Goal: Transaction & Acquisition: Purchase product/service

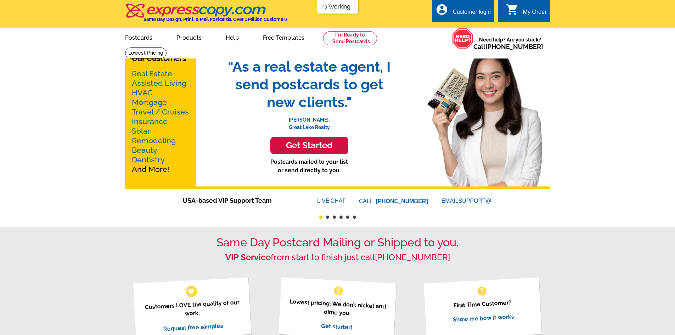
click at [139, 36] on link "Postcards" at bounding box center [139, 37] width 50 height 17
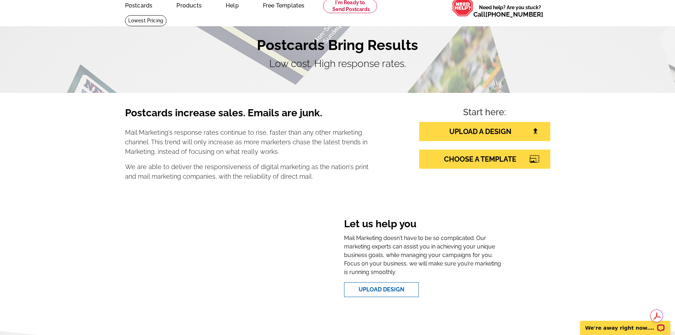
scroll to position [71, 0]
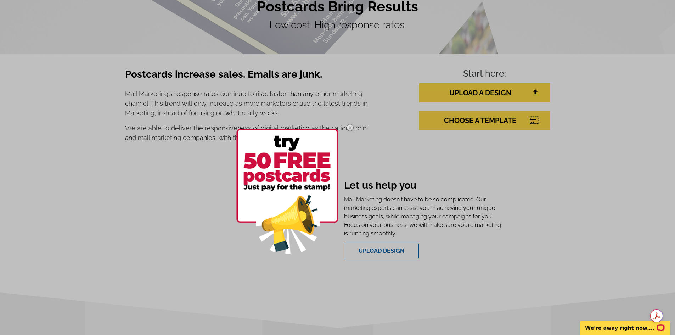
click at [349, 126] on img at bounding box center [350, 127] width 21 height 21
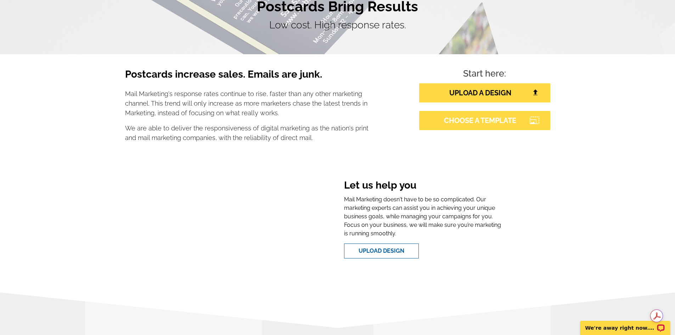
click at [493, 122] on link "CHOOSE A TEMPLATE" at bounding box center [484, 120] width 131 height 19
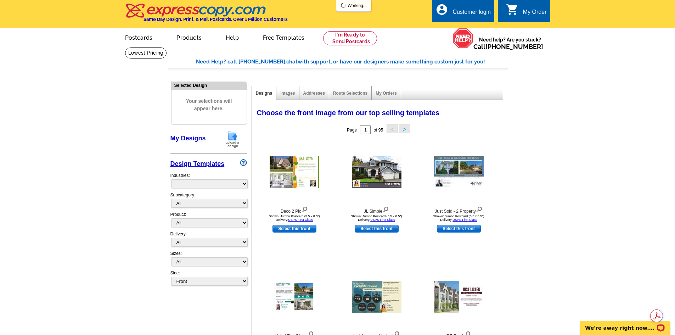
select select "785"
click at [293, 170] on img at bounding box center [295, 172] width 50 height 32
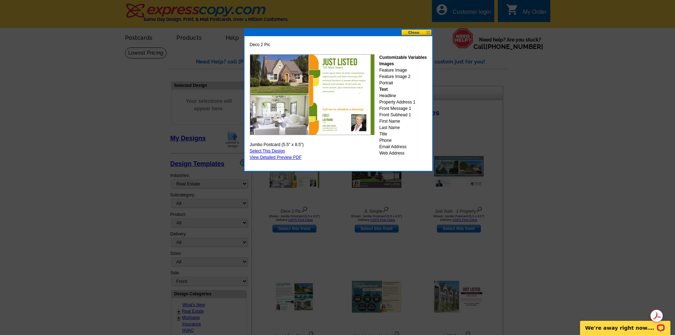
click at [417, 30] on button at bounding box center [416, 32] width 31 height 7
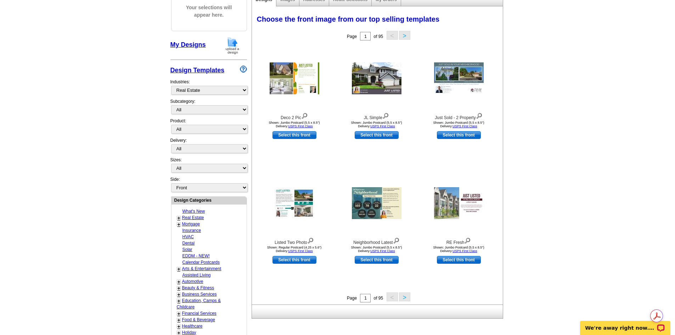
scroll to position [106, 0]
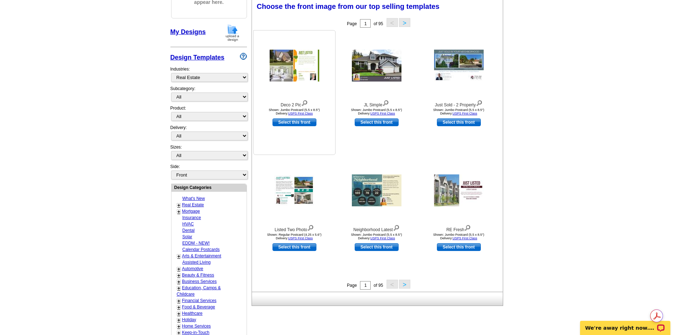
click at [291, 71] on img at bounding box center [295, 66] width 50 height 32
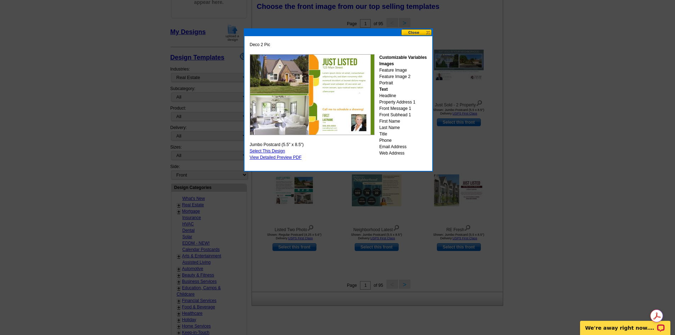
click at [273, 150] on link "Select This Design" at bounding box center [267, 150] width 35 height 5
select select "2"
select select "back"
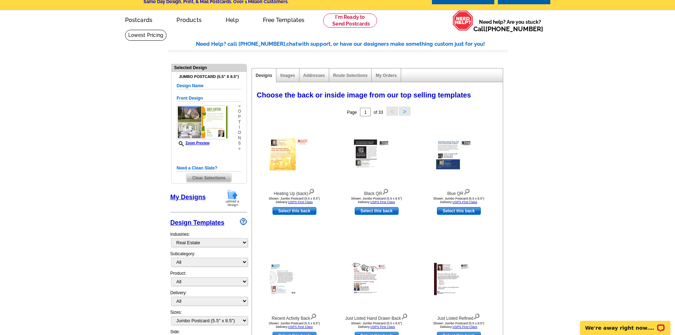
scroll to position [0, 0]
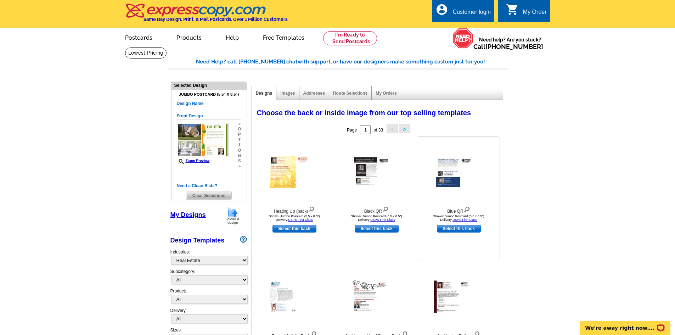
click at [449, 173] on img at bounding box center [459, 172] width 50 height 34
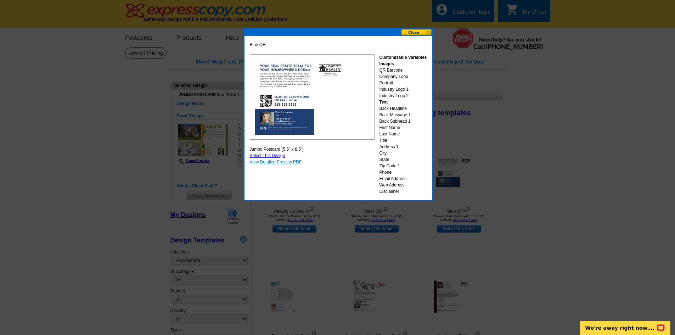
click at [294, 161] on link "View Detailed Preview PDF" at bounding box center [276, 161] width 52 height 5
click at [412, 30] on button at bounding box center [416, 32] width 31 height 7
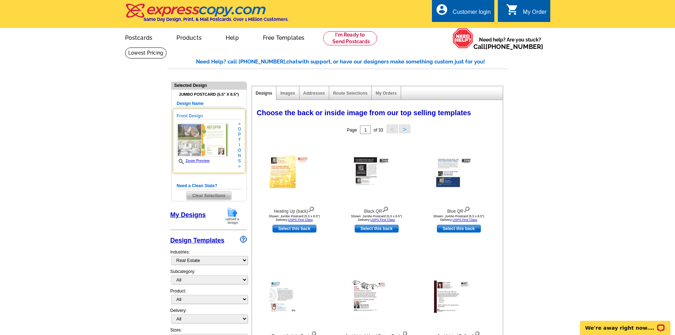
click at [195, 163] on link "Zoom Preview" at bounding box center [193, 161] width 33 height 4
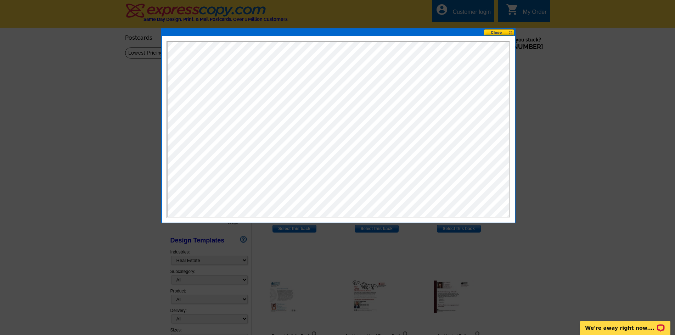
click at [492, 33] on button at bounding box center [499, 32] width 31 height 7
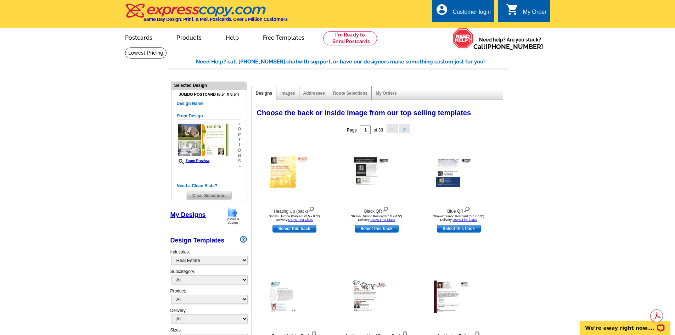
click at [456, 178] on img at bounding box center [459, 172] width 50 height 34
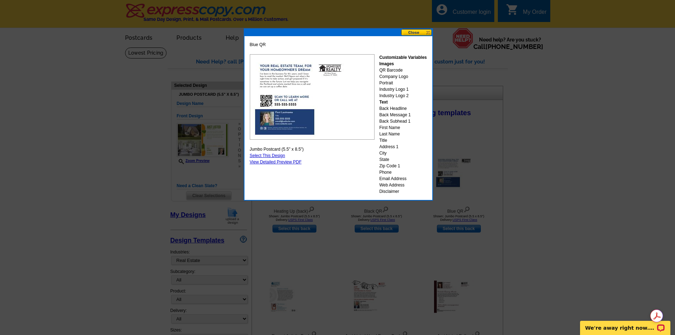
click at [417, 34] on button at bounding box center [416, 32] width 31 height 7
